Goal: Information Seeking & Learning: Find contact information

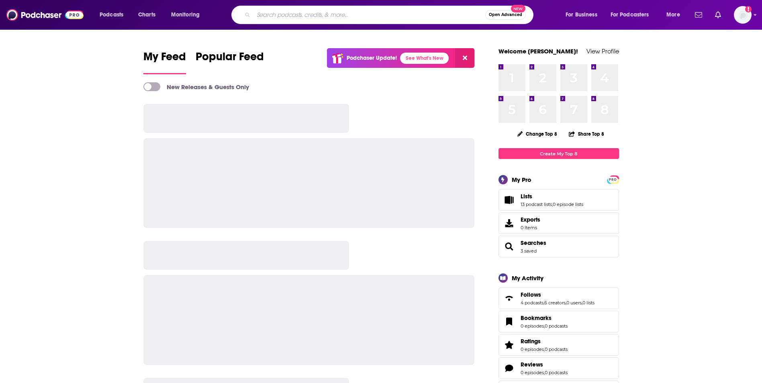
click at [356, 18] on input "Search podcasts, credits, & more..." at bounding box center [369, 14] width 232 height 13
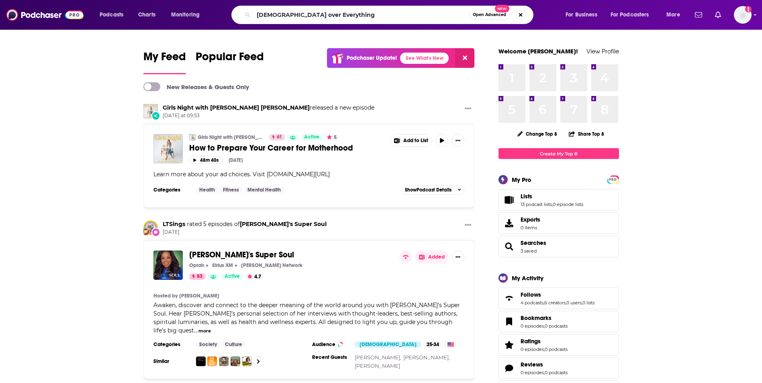
type input "[DEMOGRAPHIC_DATA] over Everything"
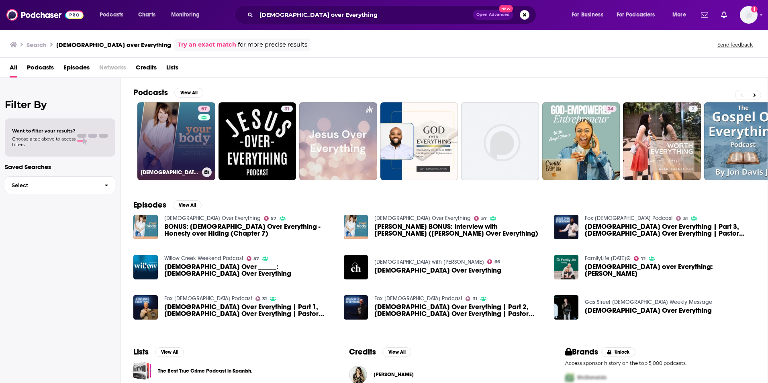
click at [197, 137] on link "57 [DEMOGRAPHIC_DATA] Over Everything" at bounding box center [176, 141] width 78 height 78
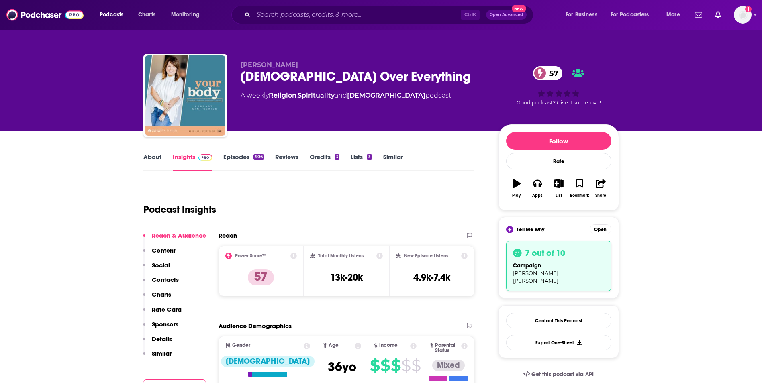
click at [150, 161] on link "About" at bounding box center [152, 162] width 18 height 18
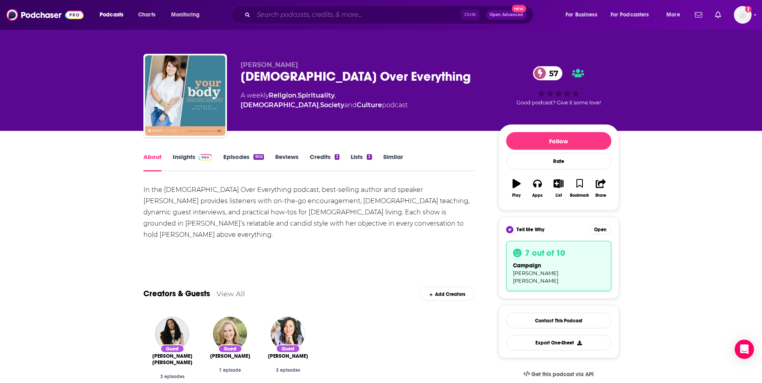
click at [306, 16] on input "Search podcasts, credits, & more..." at bounding box center [356, 14] width 207 height 13
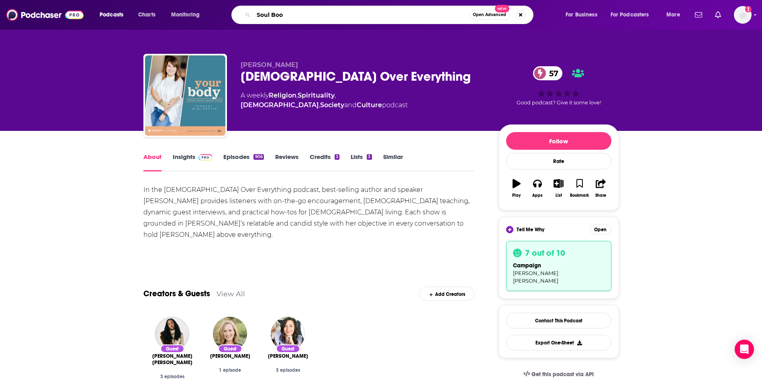
type input "Soul Boom"
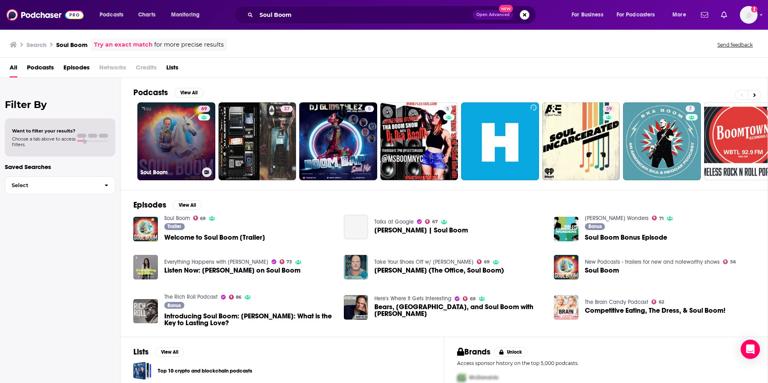
click at [183, 141] on link "69 Soul Boom" at bounding box center [176, 141] width 78 height 78
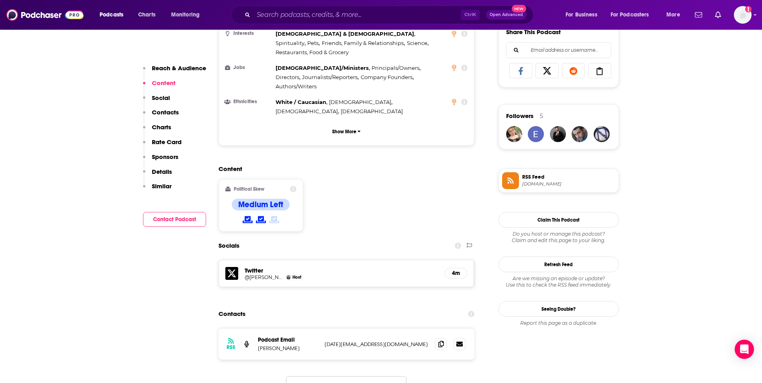
scroll to position [594, 0]
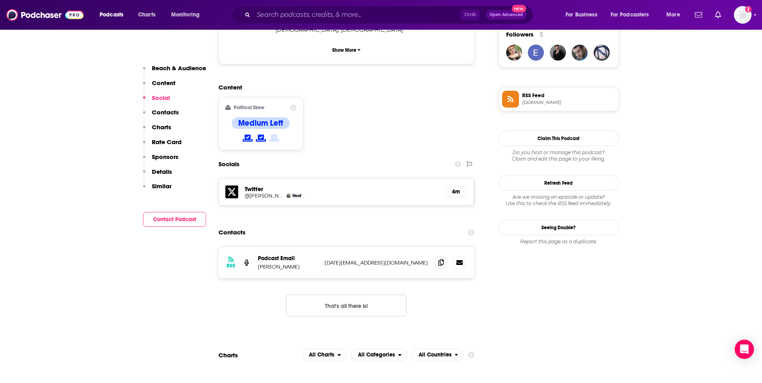
click at [381, 259] on p "[DATE][EMAIL_ADDRESS][DOMAIN_NAME]" at bounding box center [376, 262] width 104 height 7
copy div "[DATE][EMAIL_ADDRESS][DOMAIN_NAME] [DATE][EMAIL_ADDRESS][DOMAIN_NAME]"
click at [342, 18] on input "Search podcasts, credits, & more..." at bounding box center [356, 14] width 207 height 13
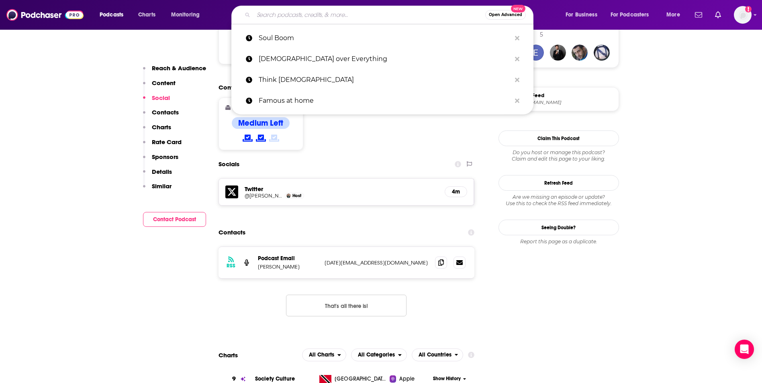
paste input "Strengthening the Soul of Your Leadership with [PERSON_NAME]"
type input "Strengthening the Soul of Your Leadership with [PERSON_NAME]"
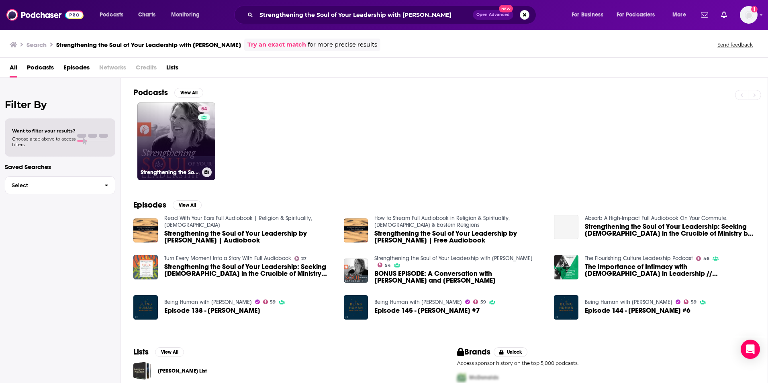
click at [168, 137] on link "54 Strengthening the Soul of Your Leadership with [PERSON_NAME]" at bounding box center [176, 141] width 78 height 78
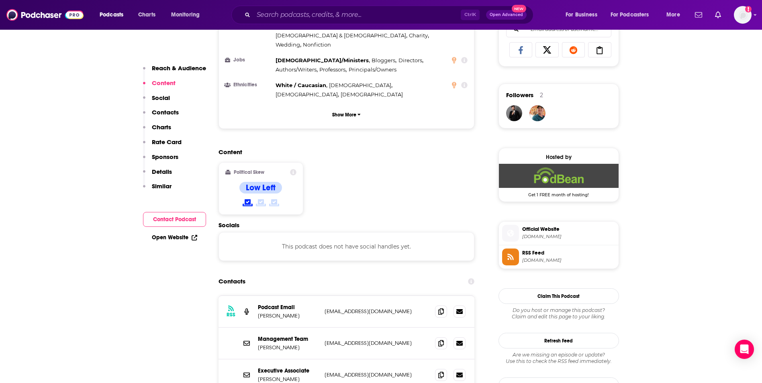
scroll to position [546, 0]
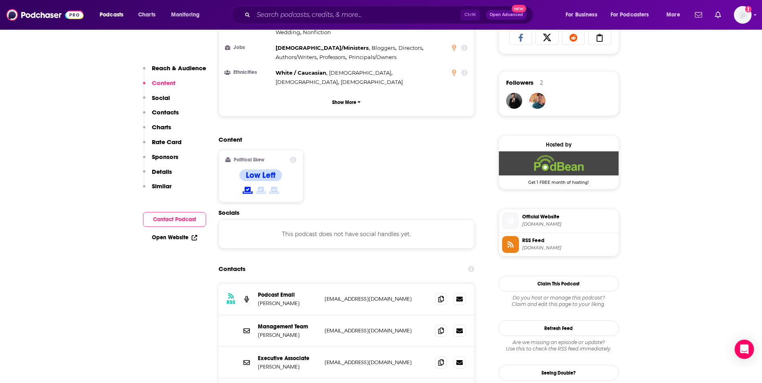
click at [408, 295] on p "[EMAIL_ADDRESS][DOMAIN_NAME]" at bounding box center [376, 298] width 104 height 7
copy div "[EMAIL_ADDRESS][DOMAIN_NAME] [EMAIL_ADDRESS][DOMAIN_NAME]"
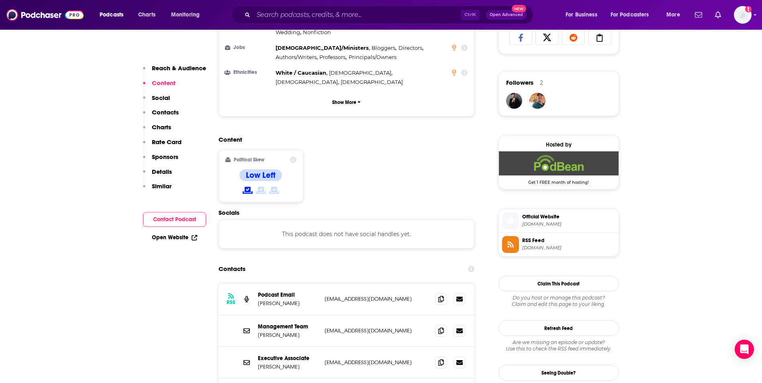
copy div "[EMAIL_ADDRESS][DOMAIN_NAME] [EMAIL_ADDRESS][DOMAIN_NAME]"
click at [410, 295] on p "[EMAIL_ADDRESS][DOMAIN_NAME]" at bounding box center [376, 298] width 104 height 7
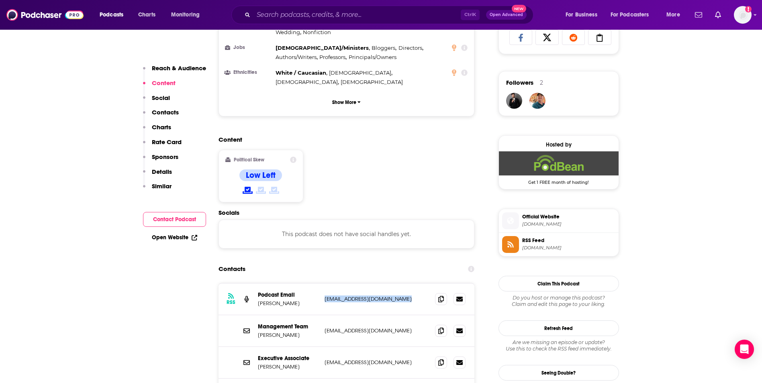
click at [410, 295] on p "[EMAIL_ADDRESS][DOMAIN_NAME]" at bounding box center [376, 298] width 104 height 7
copy div "[EMAIL_ADDRESS][DOMAIN_NAME] [EMAIL_ADDRESS][DOMAIN_NAME]"
